Goal: Transaction & Acquisition: Purchase product/service

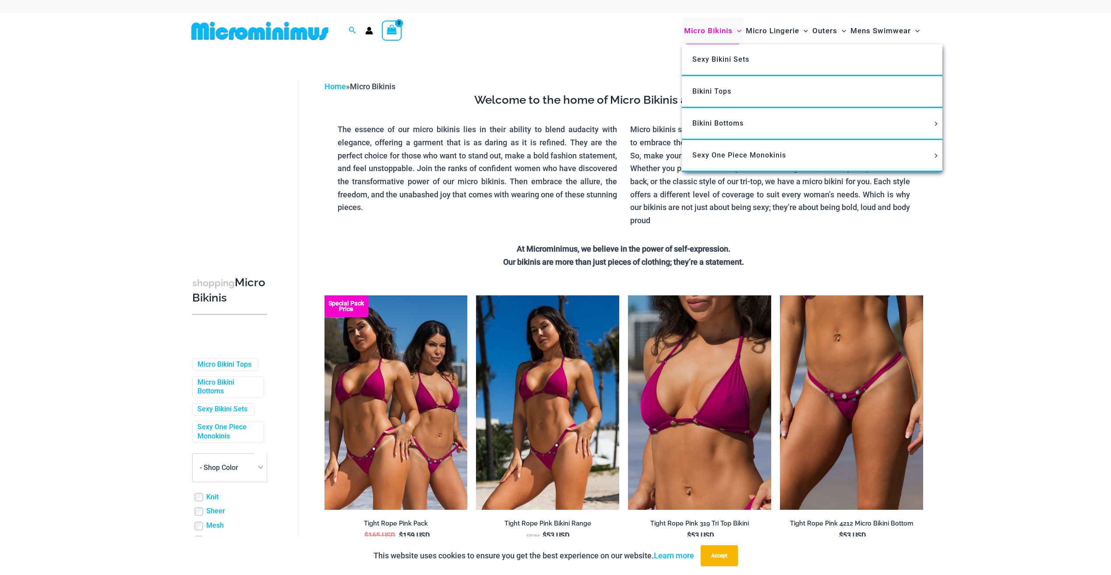
click at [713, 31] on span "Micro Bikinis" at bounding box center [708, 31] width 49 height 22
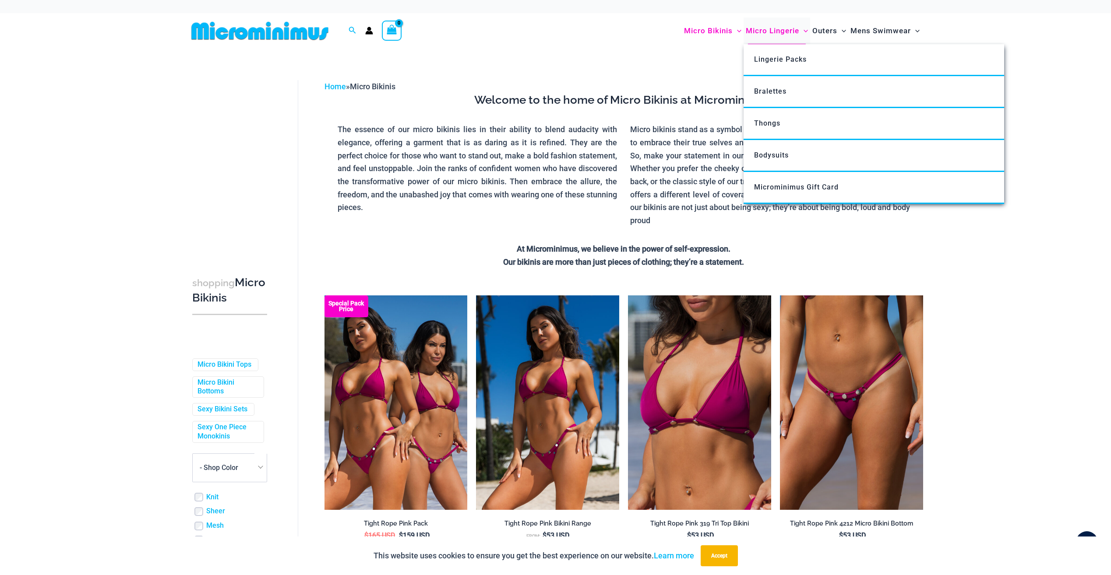
click at [778, 30] on span "Micro Lingerie" at bounding box center [772, 31] width 53 height 22
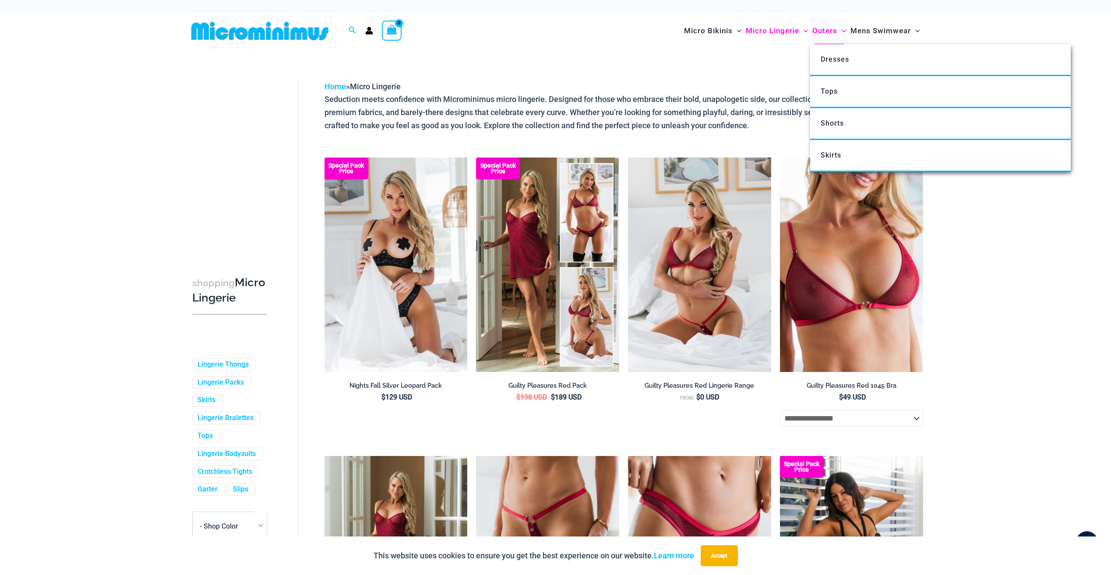
click at [824, 33] on span "Outers" at bounding box center [824, 31] width 25 height 22
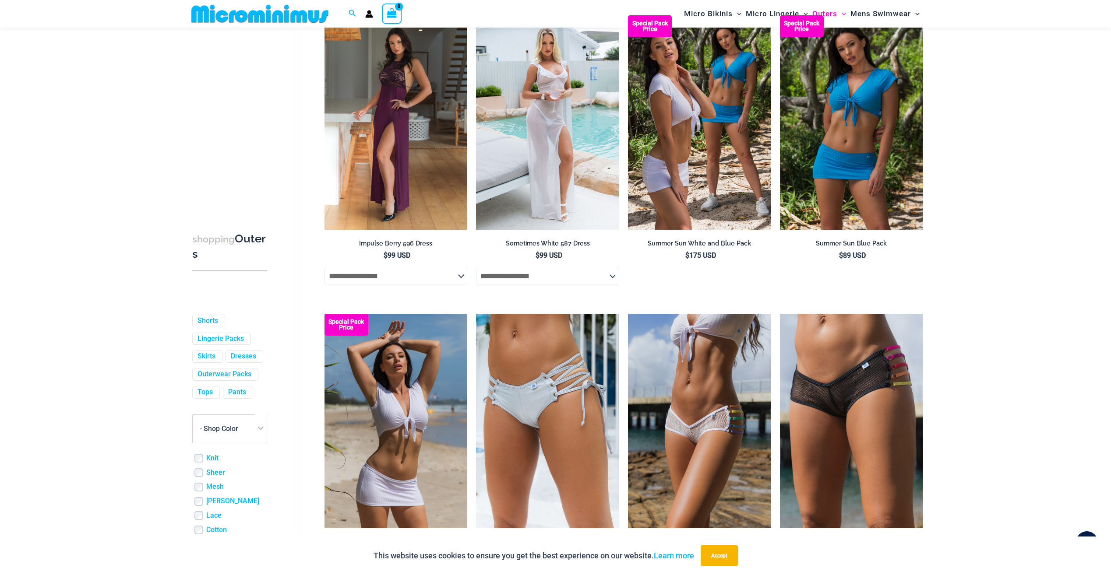
scroll to position [2138, 0]
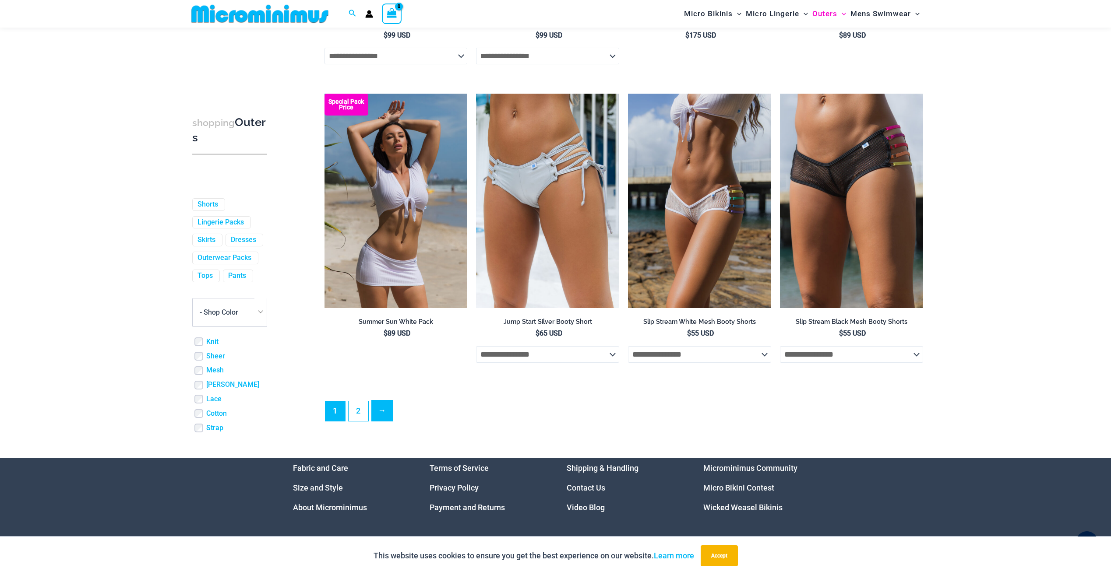
click at [378, 421] on link "→" at bounding box center [382, 411] width 21 height 21
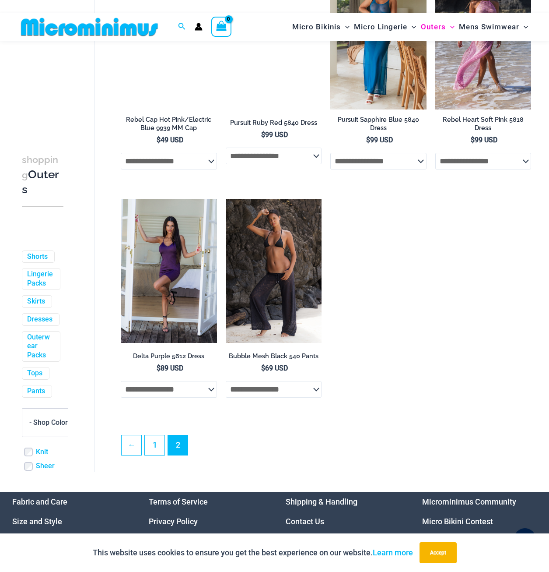
scroll to position [825, 0]
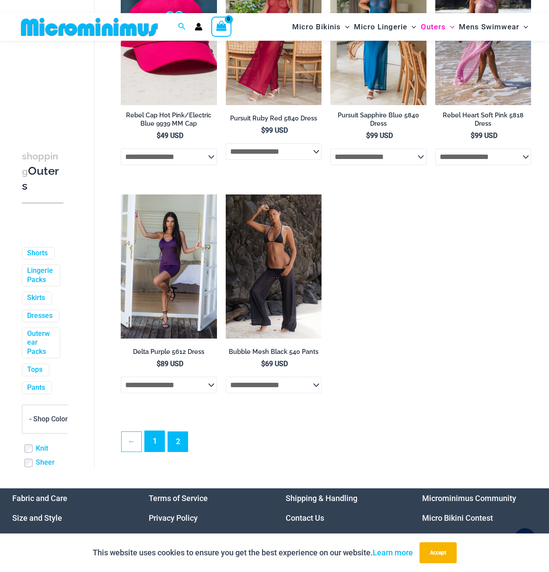
click at [158, 451] on link "1" at bounding box center [155, 441] width 20 height 21
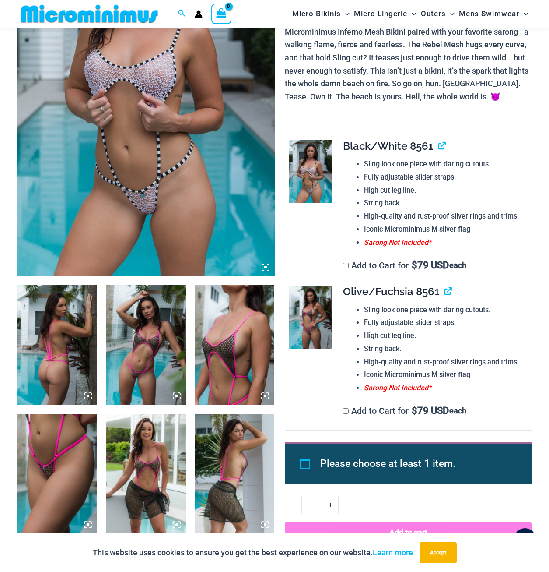
scroll to position [212, 0]
